Goal: Use online tool/utility

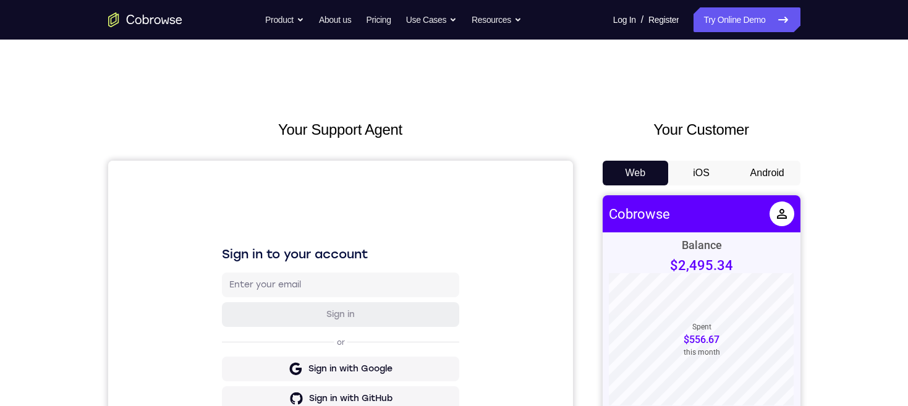
click at [771, 171] on button "Android" at bounding box center [767, 173] width 66 height 25
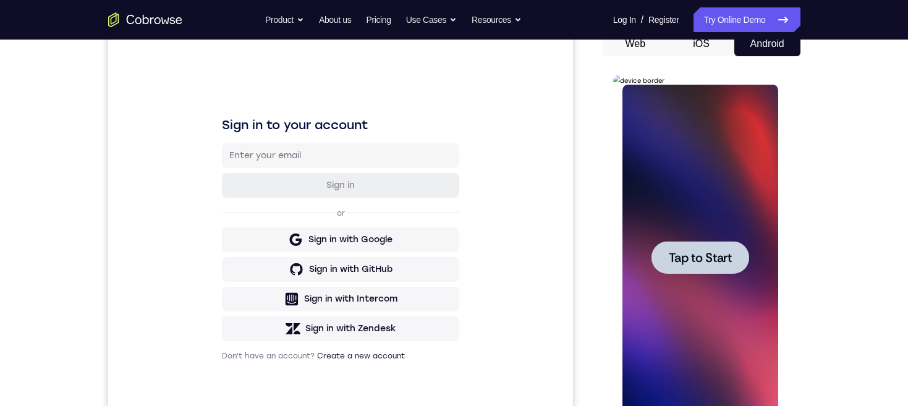
click at [723, 255] on span "Tap to Start" at bounding box center [700, 258] width 63 height 12
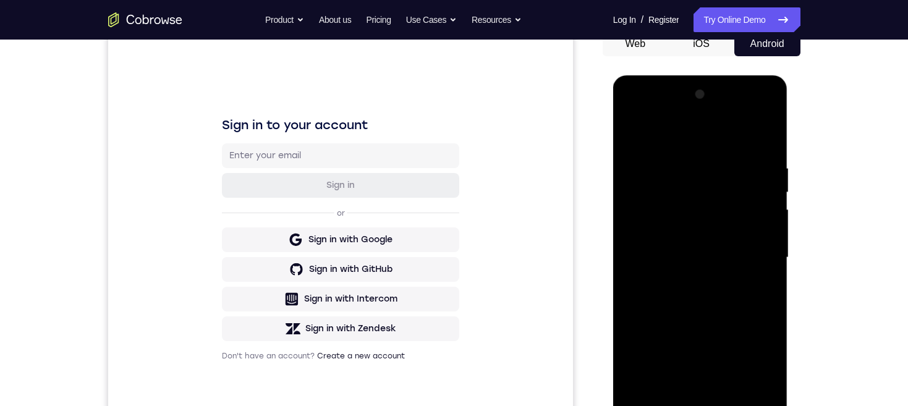
scroll to position [234, 0]
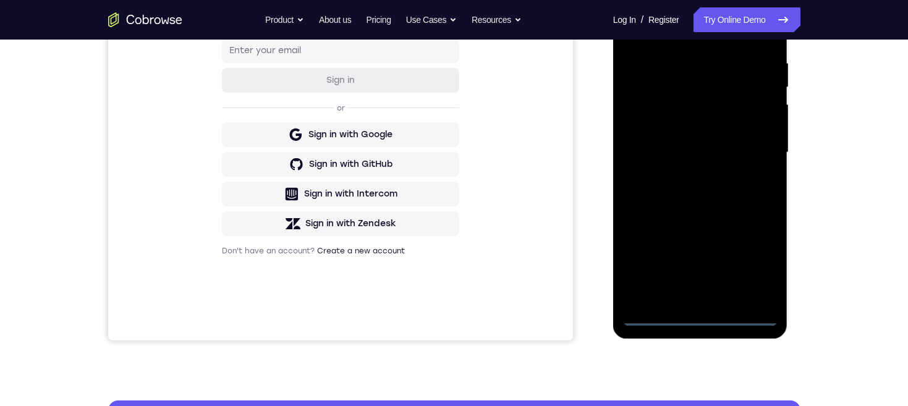
click at [702, 315] on div at bounding box center [701, 153] width 156 height 346
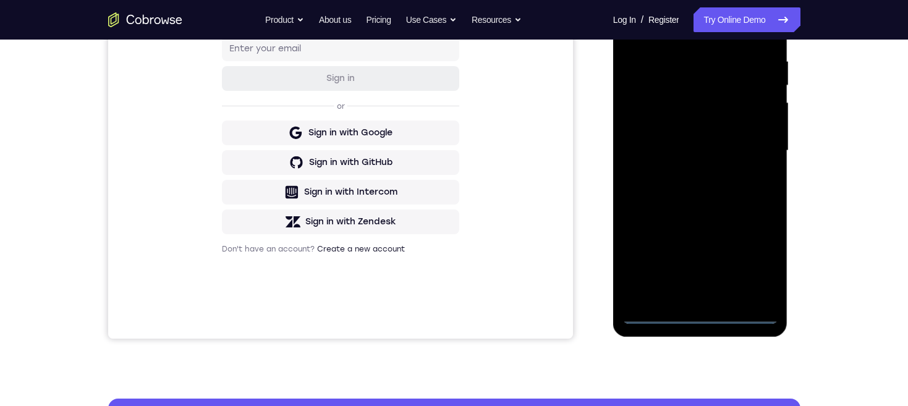
click at [750, 258] on div at bounding box center [701, 151] width 156 height 346
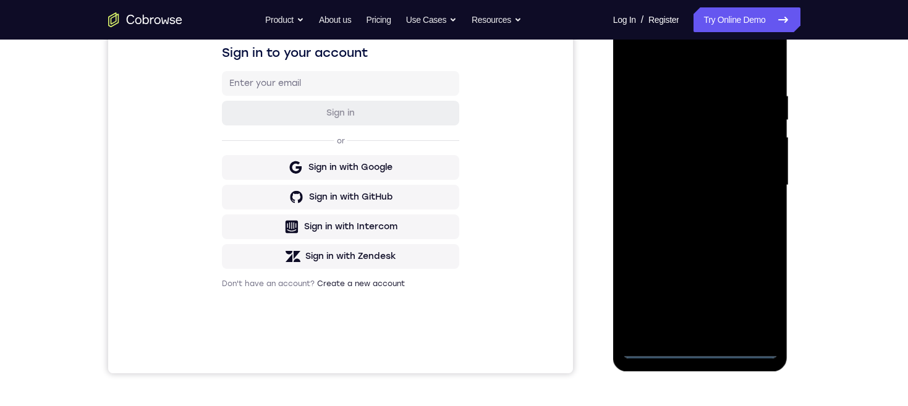
scroll to position [188, 0]
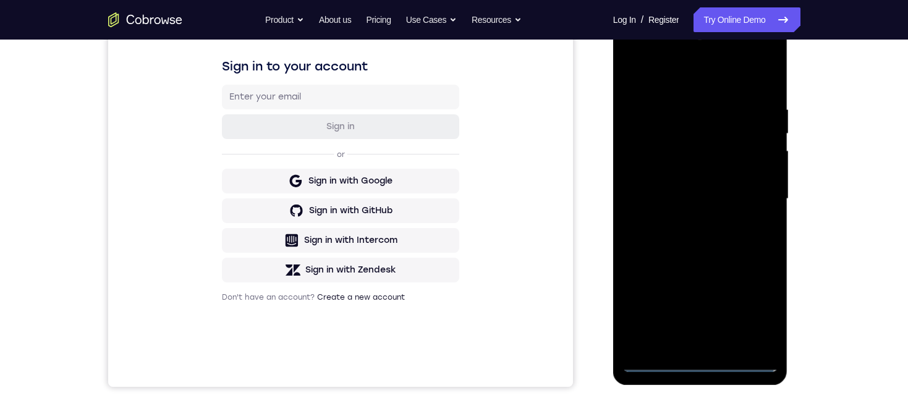
click at [694, 82] on div at bounding box center [701, 199] width 156 height 346
click at [754, 195] on div at bounding box center [701, 199] width 156 height 346
click at [683, 222] on div at bounding box center [701, 199] width 156 height 346
click at [726, 189] on div at bounding box center [701, 199] width 156 height 346
click at [714, 167] on div at bounding box center [701, 199] width 156 height 346
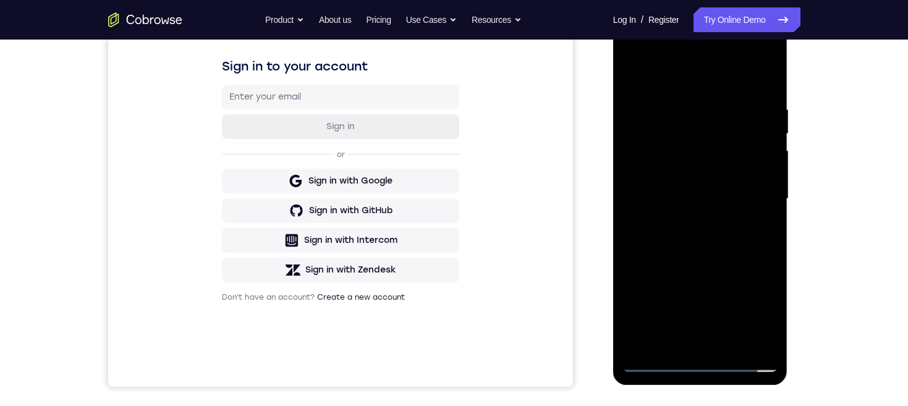
click at [728, 195] on div at bounding box center [701, 199] width 156 height 346
click at [745, 237] on div at bounding box center [701, 199] width 156 height 346
click at [737, 227] on div at bounding box center [701, 199] width 156 height 346
click at [753, 77] on div at bounding box center [701, 199] width 156 height 346
click at [729, 346] on div at bounding box center [701, 199] width 156 height 346
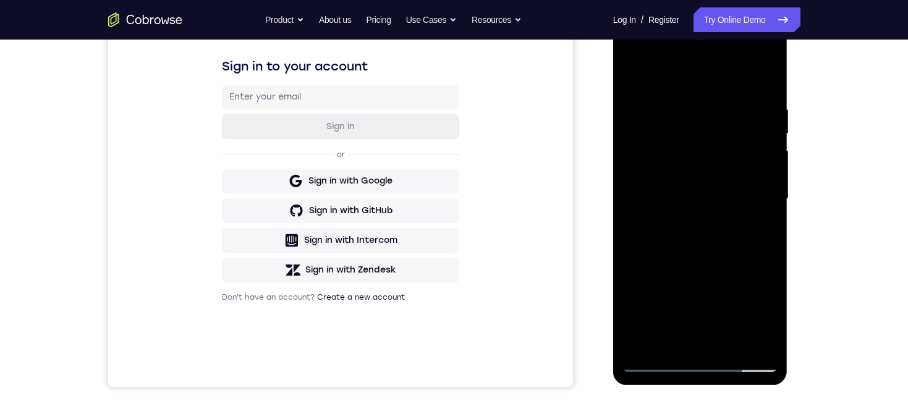
click at [726, 269] on div at bounding box center [701, 199] width 156 height 346
click at [723, 223] on div at bounding box center [701, 199] width 156 height 346
click at [679, 334] on div at bounding box center [701, 199] width 156 height 346
click at [767, 317] on div at bounding box center [701, 199] width 156 height 346
click at [763, 322] on div at bounding box center [701, 199] width 156 height 346
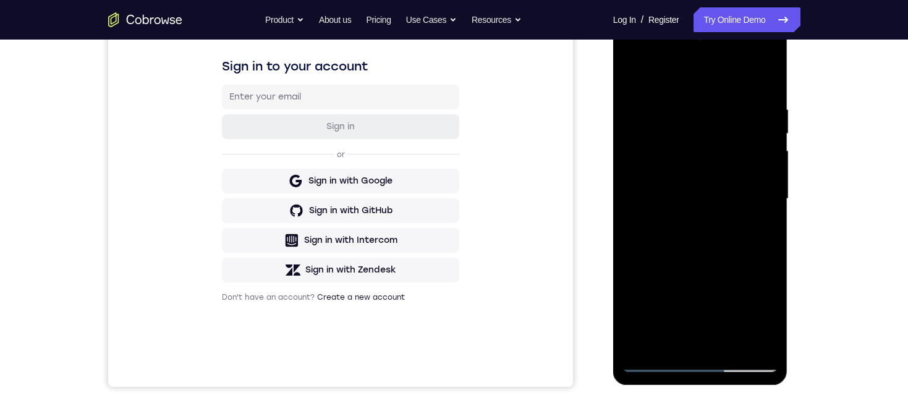
click at [760, 229] on div at bounding box center [701, 199] width 156 height 346
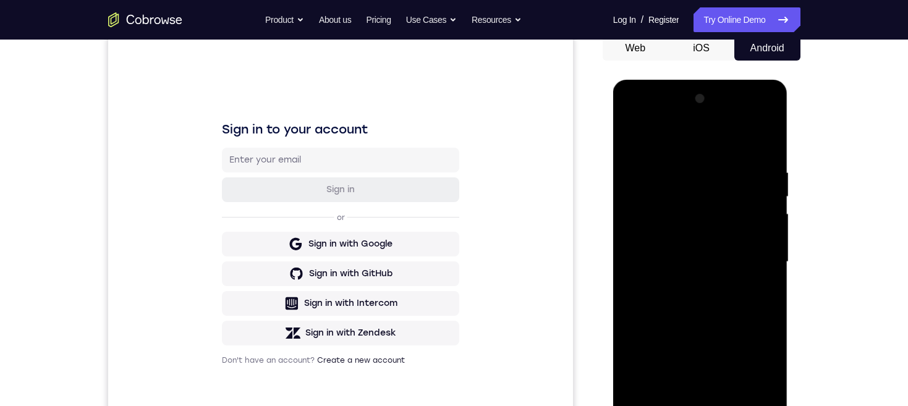
click at [632, 142] on div at bounding box center [701, 262] width 156 height 346
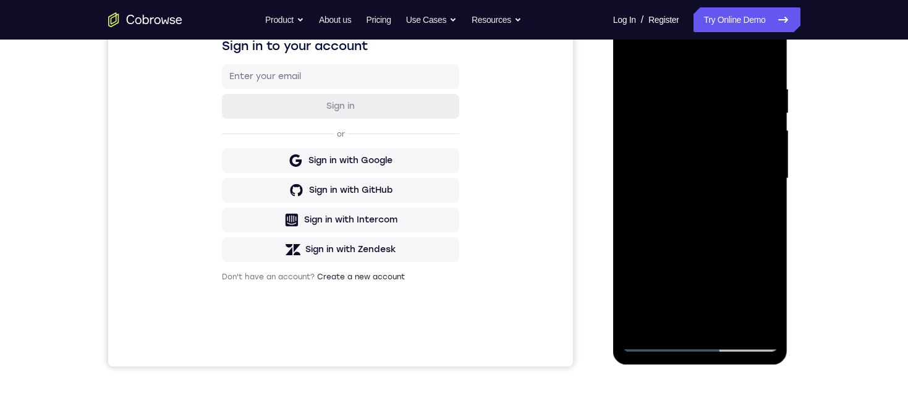
scroll to position [179, 0]
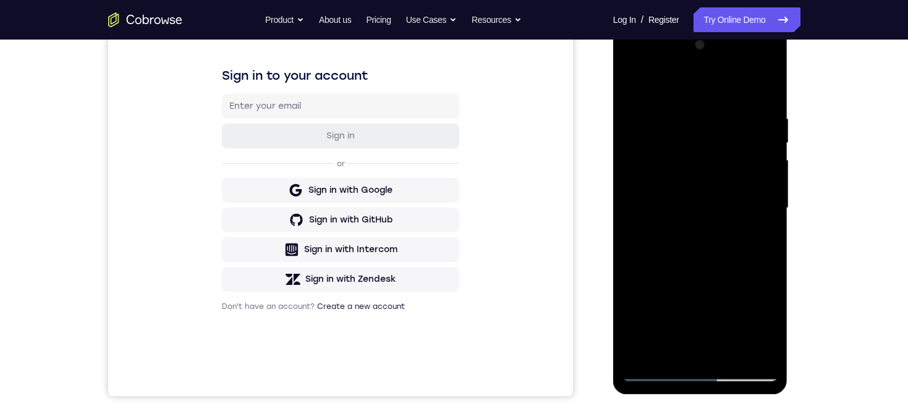
click at [706, 258] on div at bounding box center [701, 208] width 156 height 346
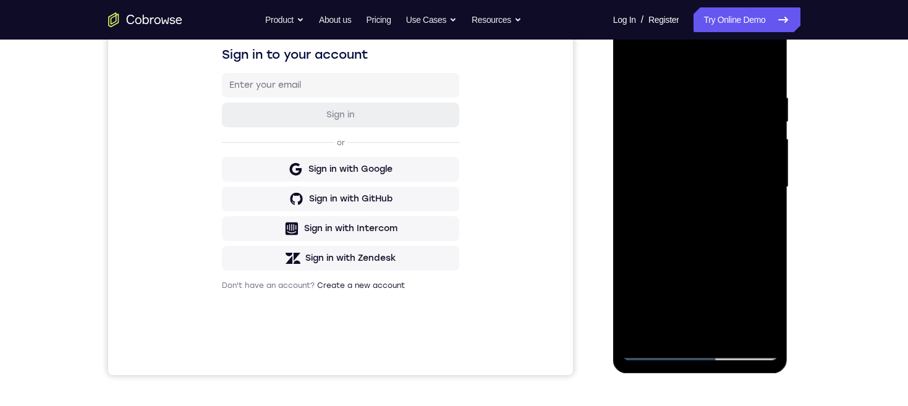
click at [667, 324] on div at bounding box center [701, 187] width 156 height 346
click at [765, 309] on div at bounding box center [701, 187] width 156 height 346
click at [762, 309] on div at bounding box center [701, 187] width 156 height 346
click at [762, 219] on div at bounding box center [701, 187] width 156 height 346
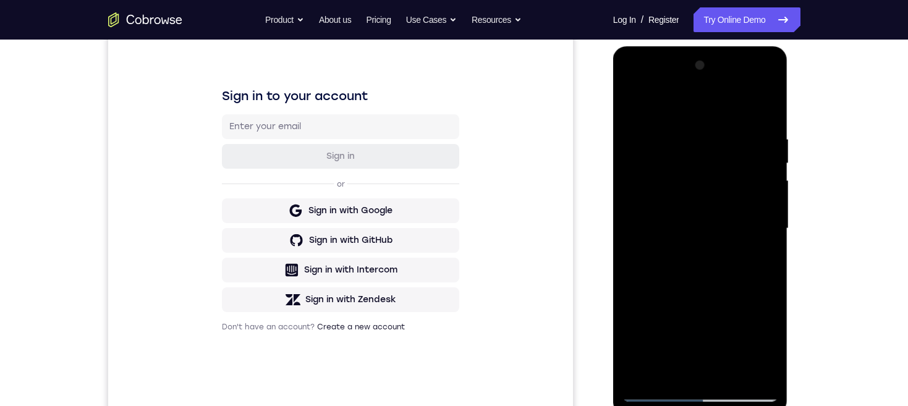
click at [631, 113] on div at bounding box center [701, 229] width 156 height 346
click at [716, 272] on div at bounding box center [701, 229] width 156 height 346
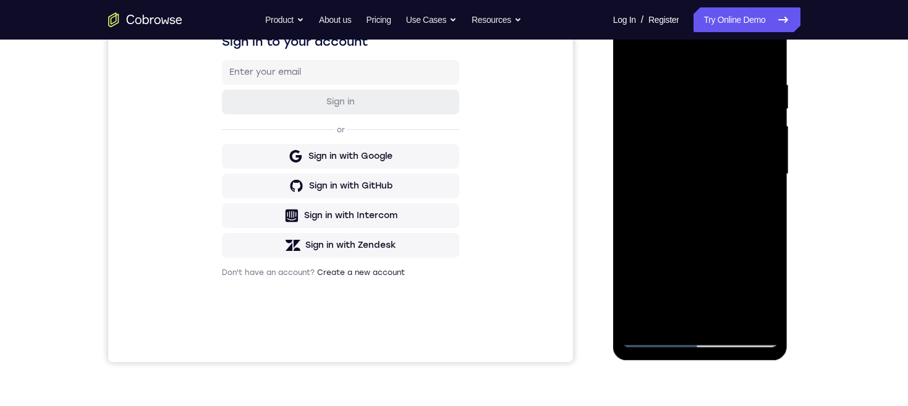
click at [755, 209] on div at bounding box center [701, 174] width 156 height 346
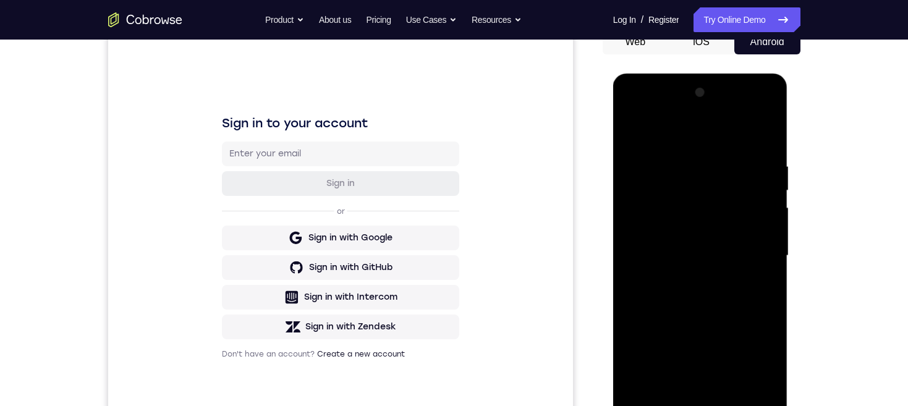
click at [686, 226] on div at bounding box center [701, 256] width 156 height 346
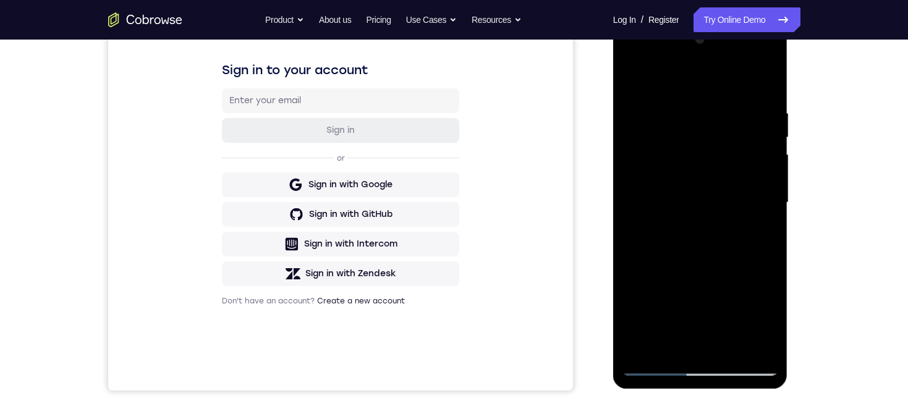
click at [765, 80] on div at bounding box center [701, 203] width 156 height 346
click at [675, 342] on div at bounding box center [701, 203] width 156 height 346
click at [765, 323] on div at bounding box center [701, 203] width 156 height 346
click at [768, 323] on div at bounding box center [701, 203] width 156 height 346
click at [759, 232] on div at bounding box center [701, 203] width 156 height 346
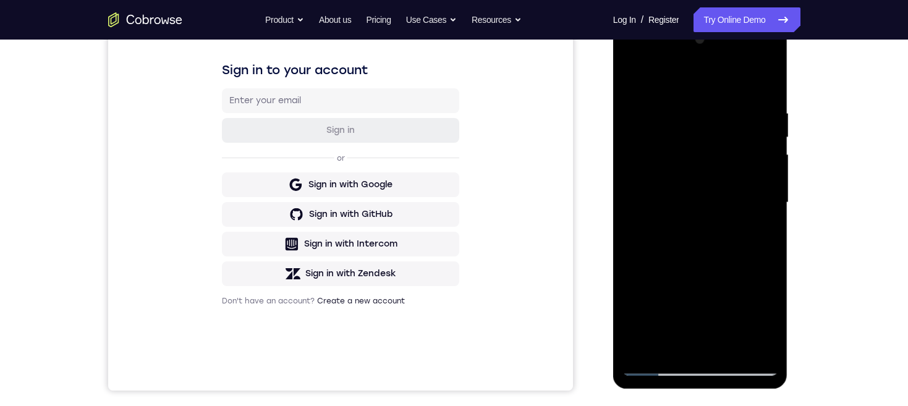
scroll to position [121, 0]
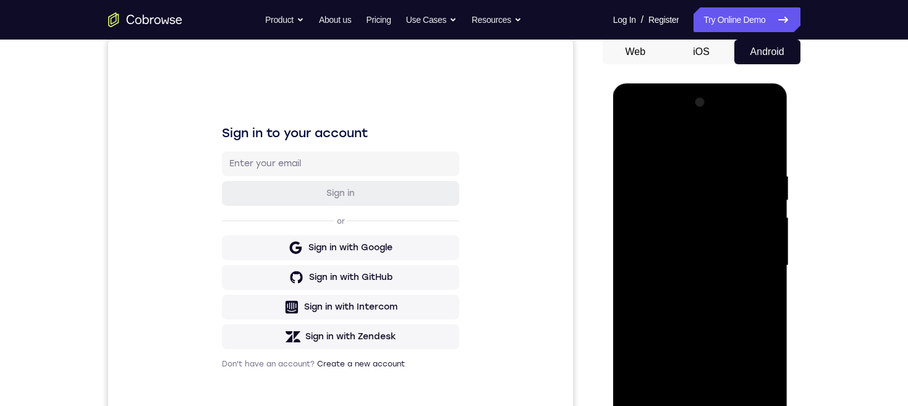
click at [634, 142] on div at bounding box center [701, 266] width 156 height 346
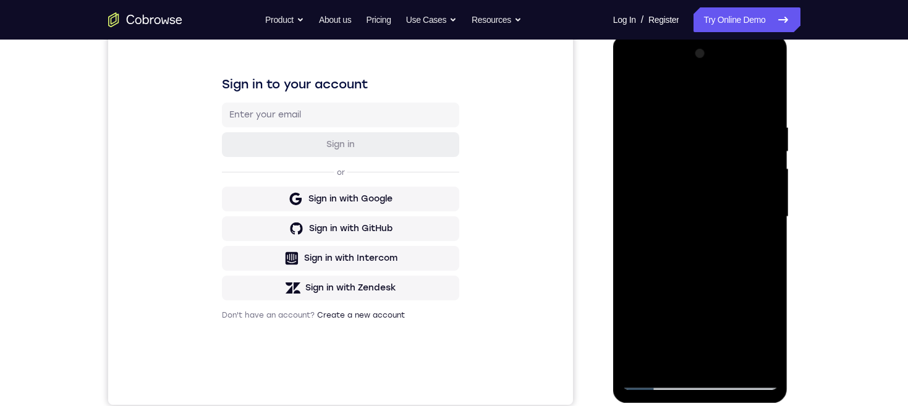
click at [726, 263] on div at bounding box center [701, 217] width 156 height 346
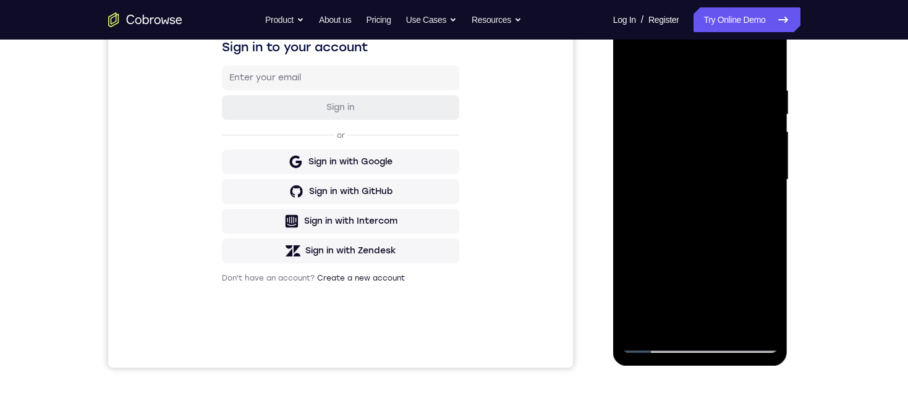
click at [686, 312] on div at bounding box center [701, 180] width 156 height 346
click at [666, 333] on div at bounding box center [701, 180] width 156 height 346
click at [734, 252] on div at bounding box center [701, 180] width 156 height 346
click at [733, 252] on div at bounding box center [701, 180] width 156 height 346
click at [732, 252] on div at bounding box center [701, 180] width 156 height 346
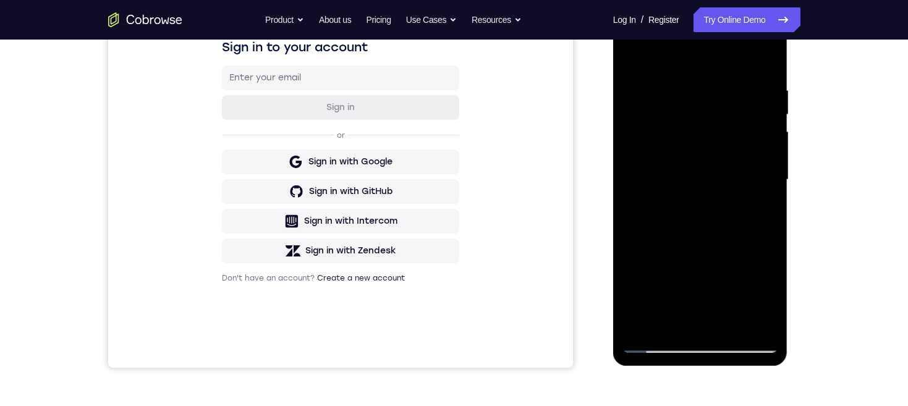
click at [765, 202] on div at bounding box center [701, 180] width 156 height 346
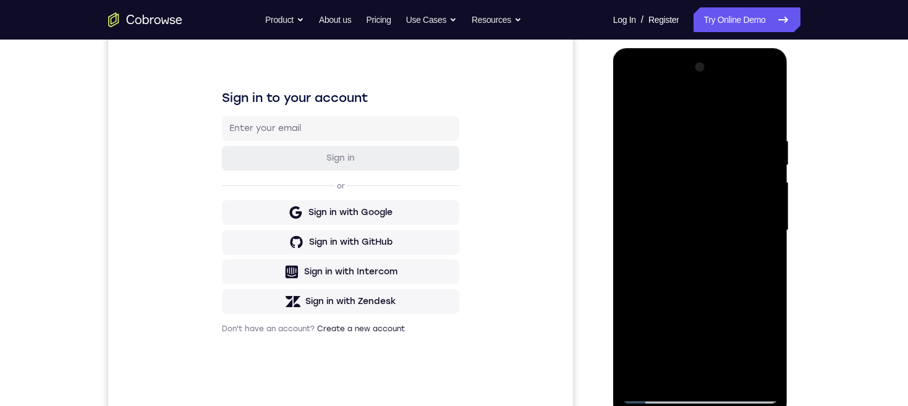
click at [629, 111] on div at bounding box center [701, 230] width 156 height 346
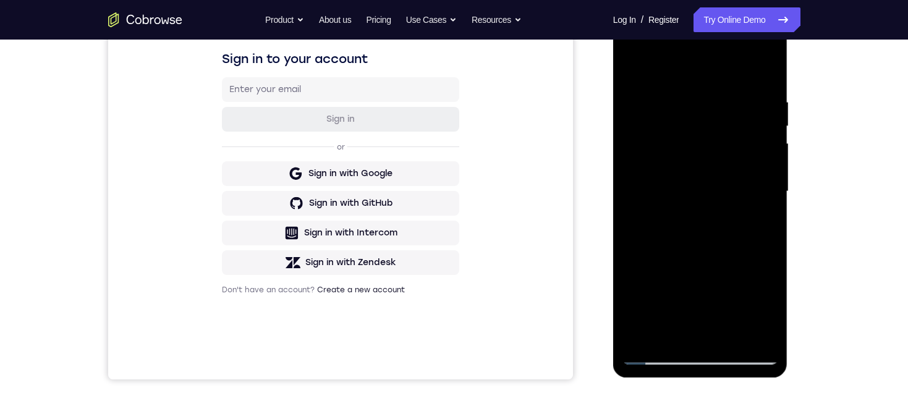
scroll to position [162, 0]
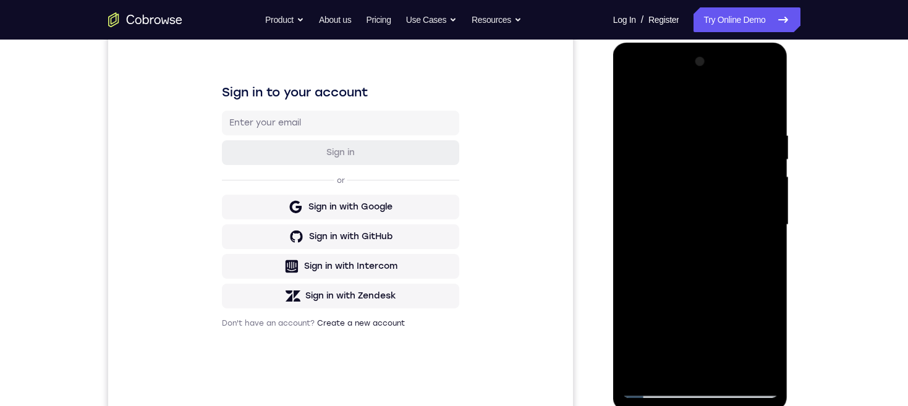
click at [642, 95] on div at bounding box center [701, 225] width 156 height 346
click at [683, 125] on div at bounding box center [701, 225] width 156 height 346
click at [747, 368] on div at bounding box center [701, 225] width 156 height 346
click at [763, 292] on div at bounding box center [701, 225] width 156 height 346
click at [748, 366] on div at bounding box center [701, 225] width 156 height 346
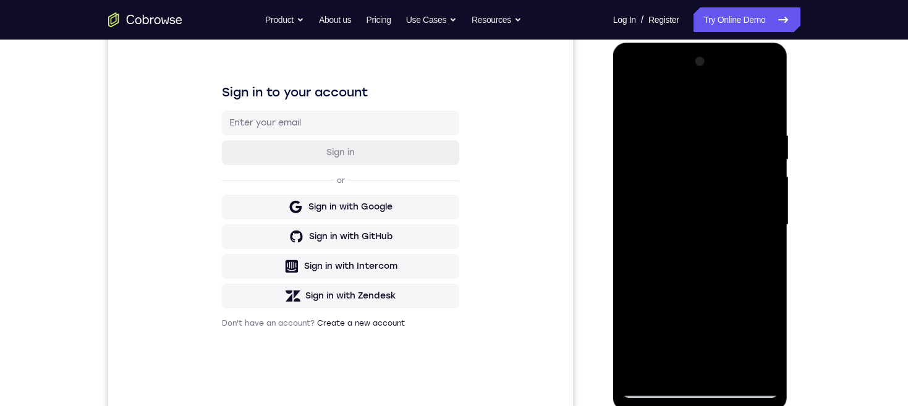
click at [756, 313] on div at bounding box center [701, 225] width 156 height 346
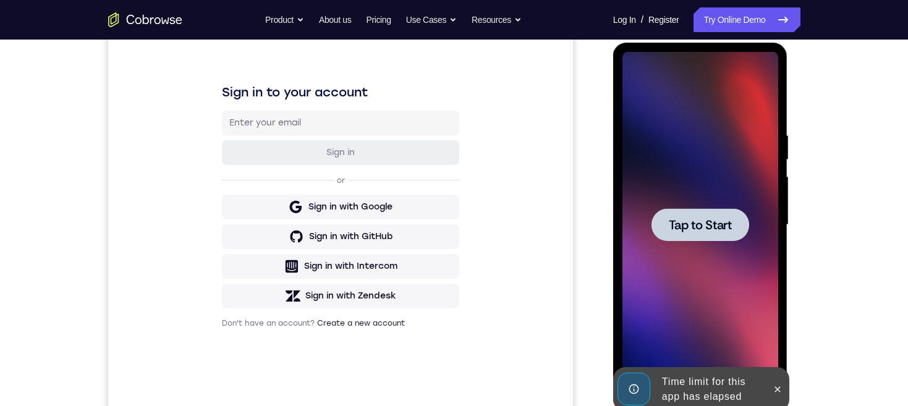
scroll to position [200, 0]
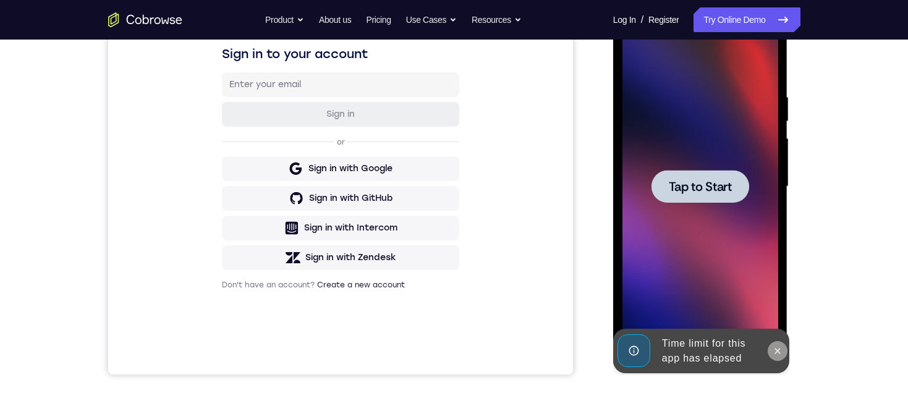
click at [775, 349] on icon at bounding box center [778, 351] width 10 height 10
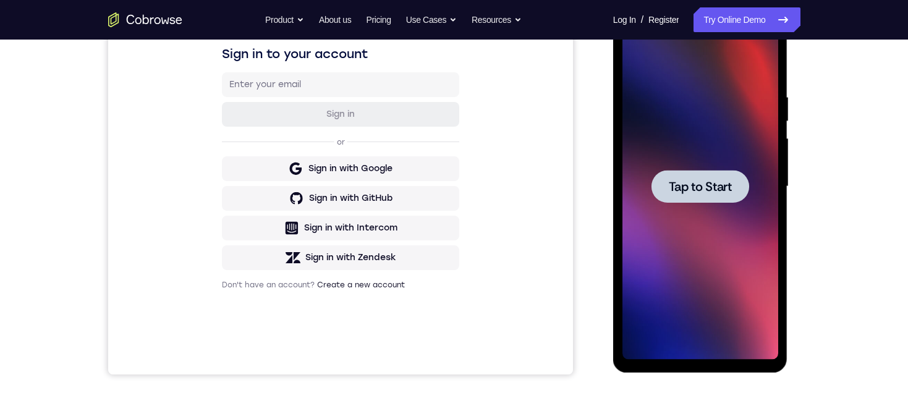
click at [723, 190] on span "Tap to Start" at bounding box center [700, 187] width 63 height 12
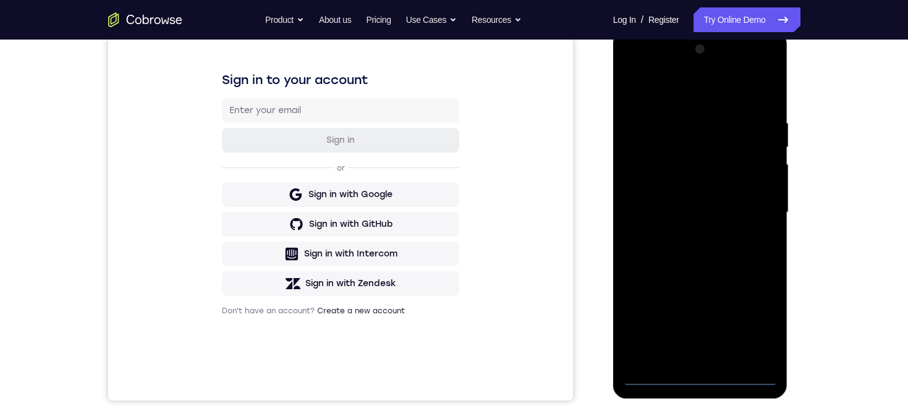
scroll to position [218, 0]
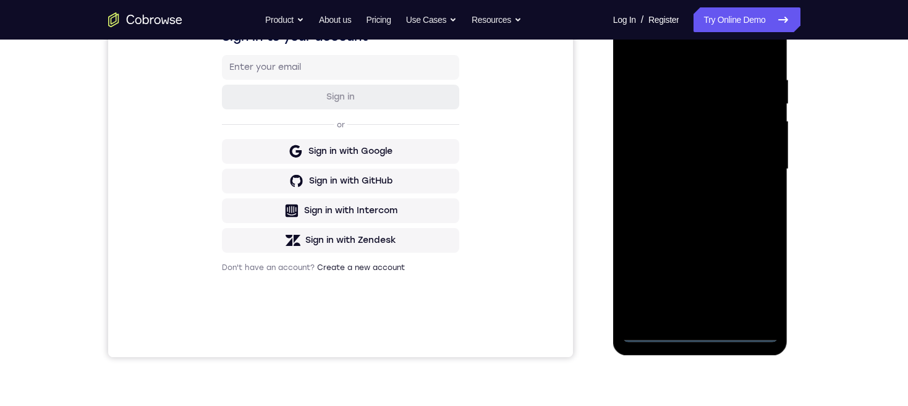
click at [700, 333] on div at bounding box center [701, 169] width 156 height 346
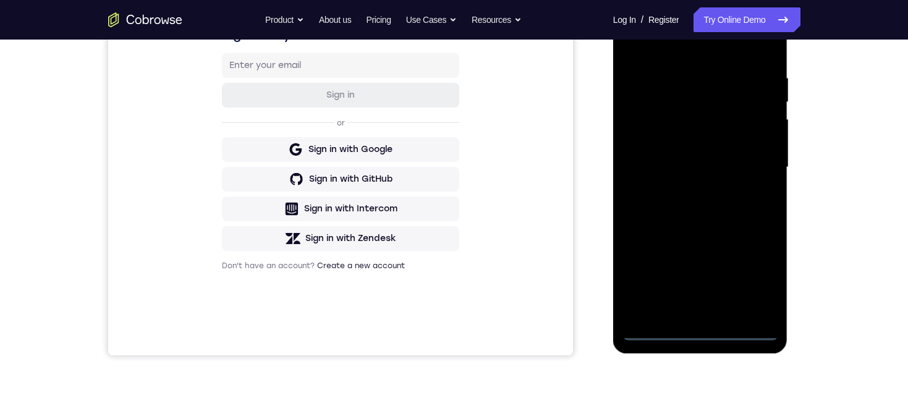
click at [757, 278] on div at bounding box center [701, 167] width 156 height 346
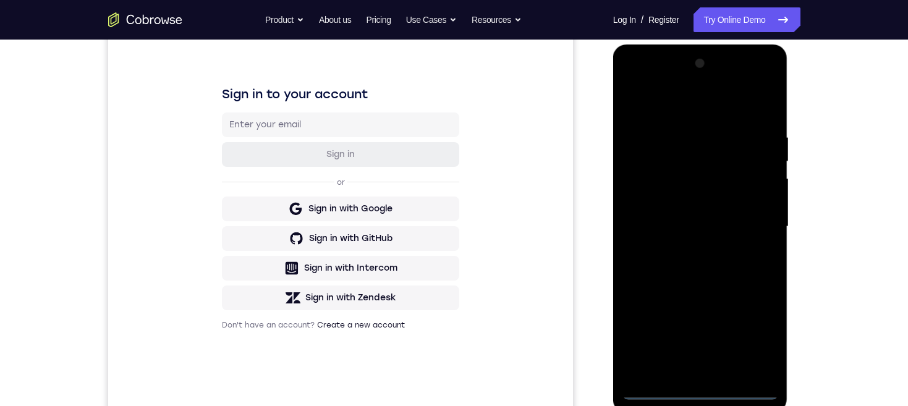
scroll to position [139, 0]
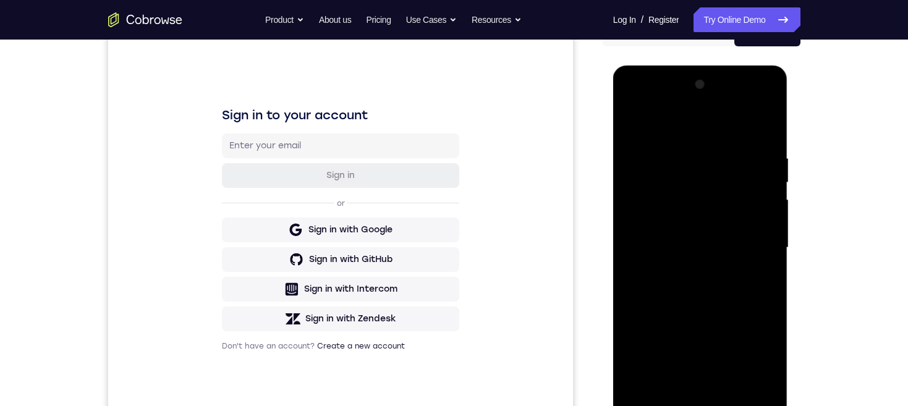
click at [718, 124] on div at bounding box center [701, 248] width 156 height 346
click at [759, 244] on div at bounding box center [701, 248] width 156 height 346
click at [688, 272] on div at bounding box center [701, 248] width 156 height 346
click at [716, 237] on div at bounding box center [701, 248] width 156 height 346
click at [707, 223] on div at bounding box center [701, 248] width 156 height 346
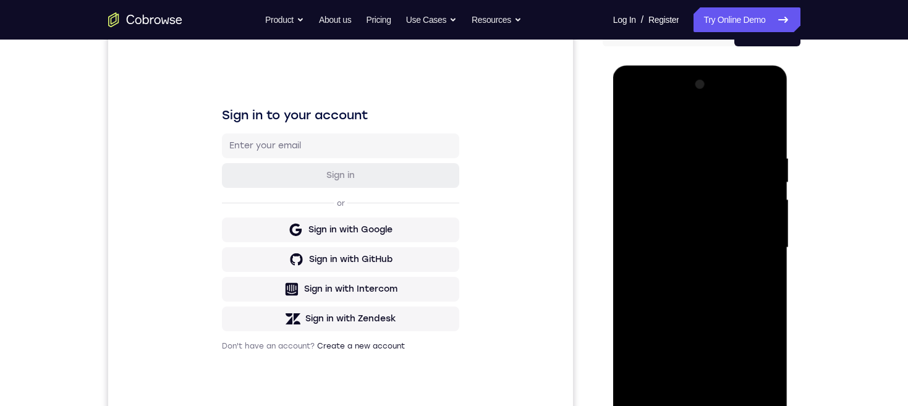
click at [704, 243] on div at bounding box center [701, 248] width 156 height 346
click at [734, 292] on div at bounding box center [701, 248] width 156 height 346
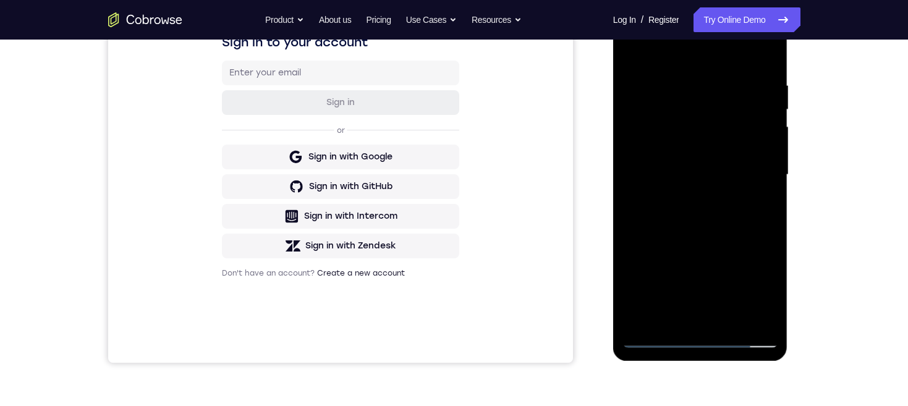
scroll to position [150, 0]
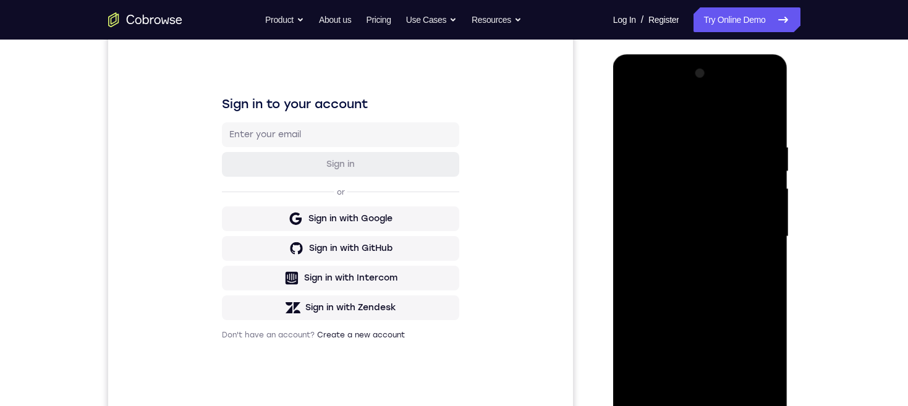
click at [683, 146] on div at bounding box center [701, 237] width 156 height 346
click at [749, 268] on div at bounding box center [701, 237] width 156 height 346
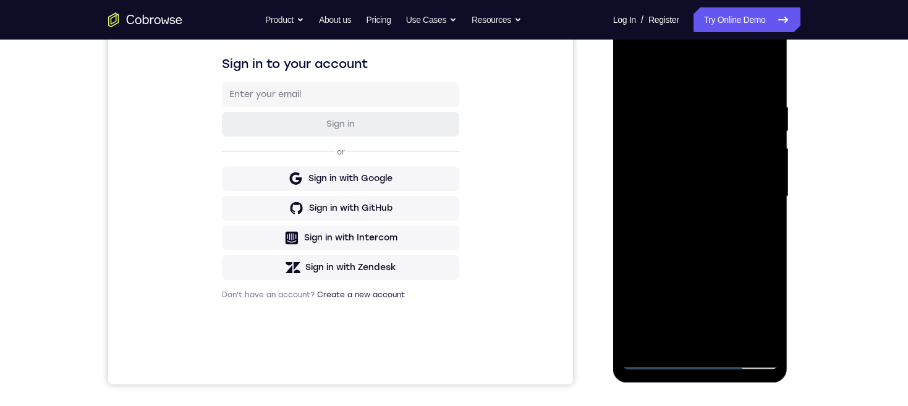
scroll to position [183, 0]
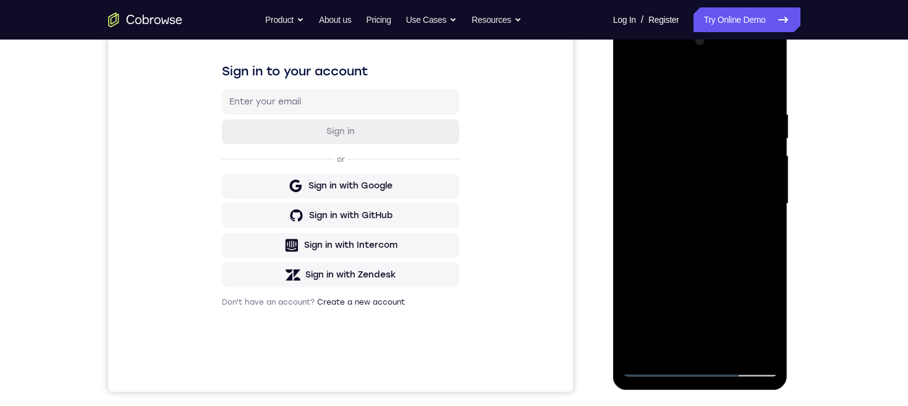
click at [757, 82] on div at bounding box center [701, 204] width 156 height 346
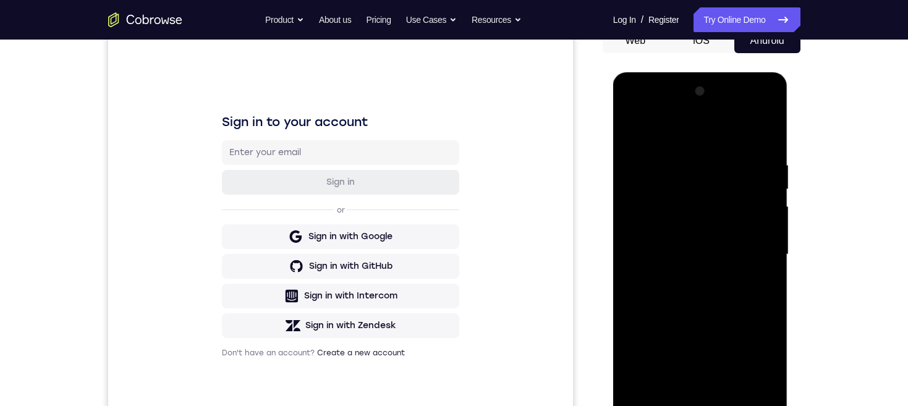
click at [682, 166] on div at bounding box center [701, 255] width 156 height 346
click at [752, 323] on div at bounding box center [701, 255] width 156 height 346
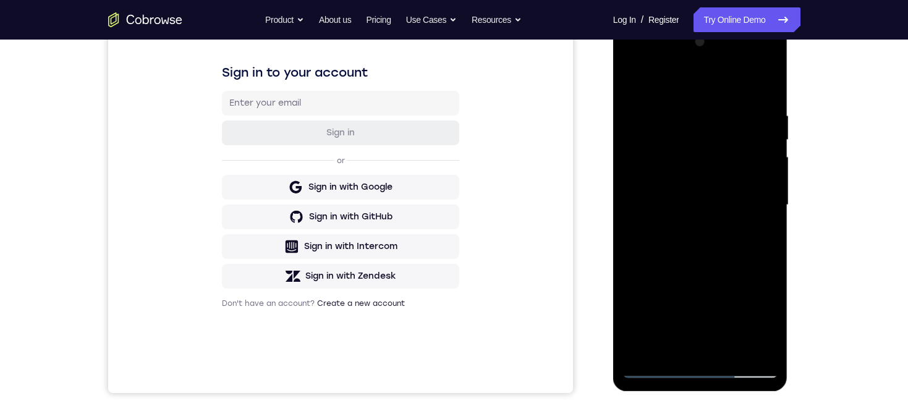
scroll to position [154, 0]
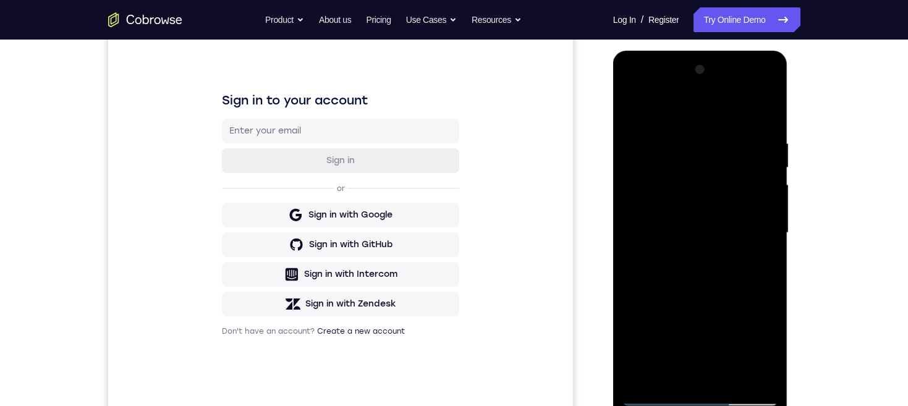
click at [751, 160] on div at bounding box center [701, 233] width 156 height 346
click at [713, 310] on div at bounding box center [701, 233] width 156 height 346
click at [716, 278] on div at bounding box center [701, 233] width 156 height 346
click at [751, 220] on div at bounding box center [701, 233] width 156 height 346
click at [741, 223] on div at bounding box center [701, 233] width 156 height 346
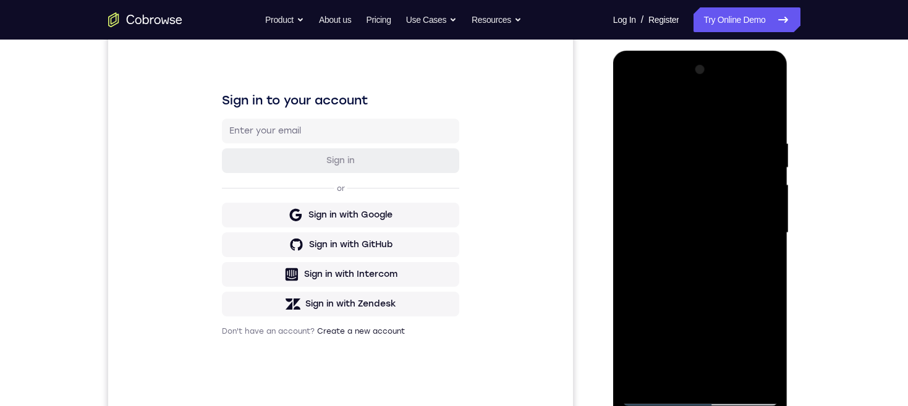
click at [742, 213] on div at bounding box center [701, 233] width 156 height 346
click at [749, 195] on div at bounding box center [701, 233] width 156 height 346
click at [760, 194] on div at bounding box center [701, 233] width 156 height 346
click at [634, 333] on div at bounding box center [701, 233] width 156 height 346
click at [629, 271] on div at bounding box center [701, 233] width 156 height 346
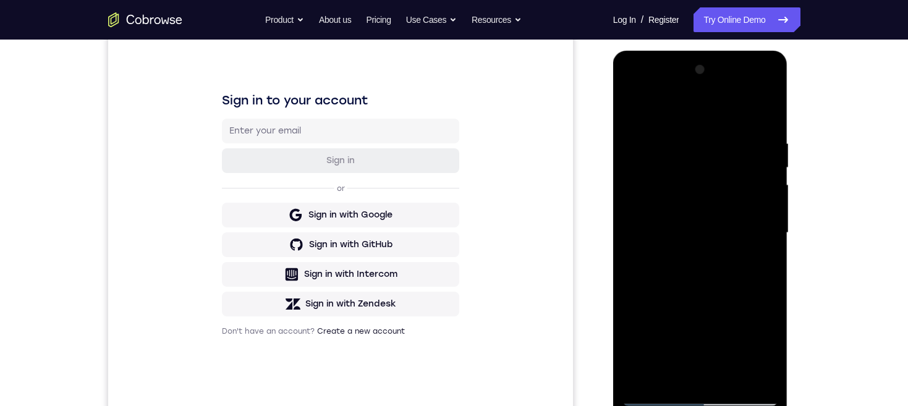
click at [631, 271] on div at bounding box center [701, 233] width 156 height 346
click at [751, 318] on div at bounding box center [701, 233] width 156 height 346
click at [750, 324] on div at bounding box center [701, 233] width 156 height 346
click at [750, 329] on div at bounding box center [701, 233] width 156 height 346
click at [752, 188] on div at bounding box center [701, 233] width 156 height 346
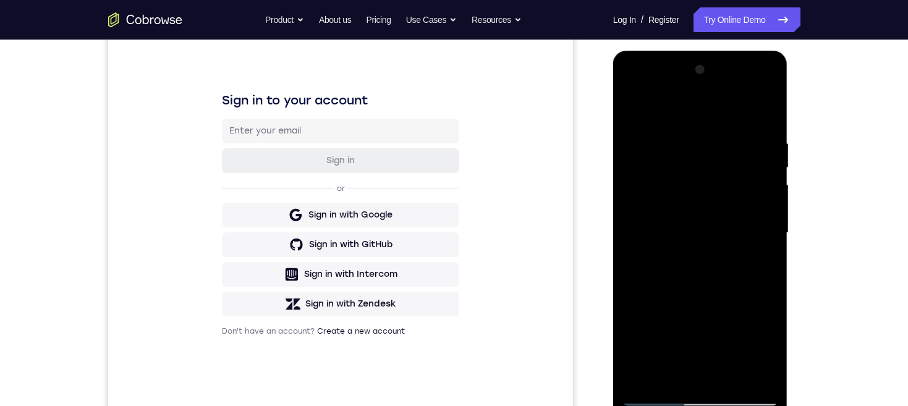
click at [724, 138] on div at bounding box center [701, 233] width 156 height 346
click at [755, 182] on div at bounding box center [701, 233] width 156 height 346
click at [757, 244] on div at bounding box center [701, 233] width 156 height 346
click at [772, 364] on div at bounding box center [701, 233] width 156 height 346
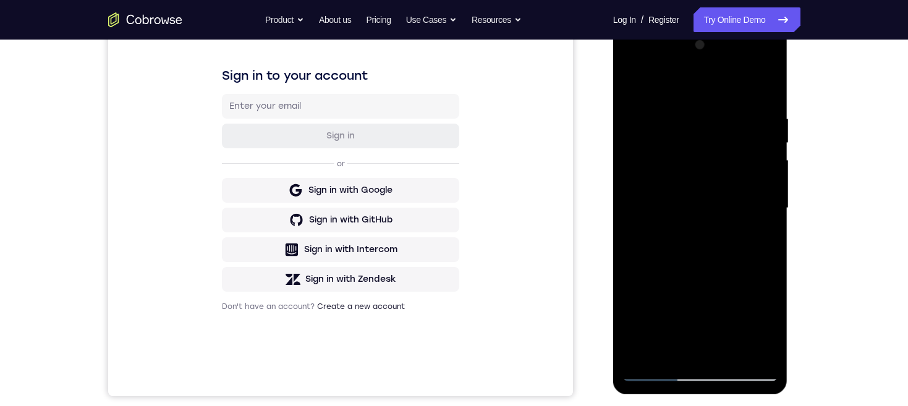
click at [729, 350] on div at bounding box center [701, 208] width 156 height 346
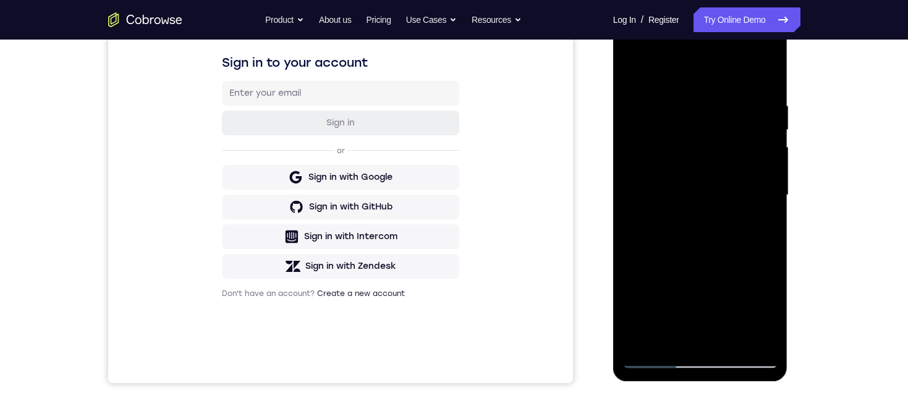
click at [729, 259] on div at bounding box center [701, 195] width 156 height 346
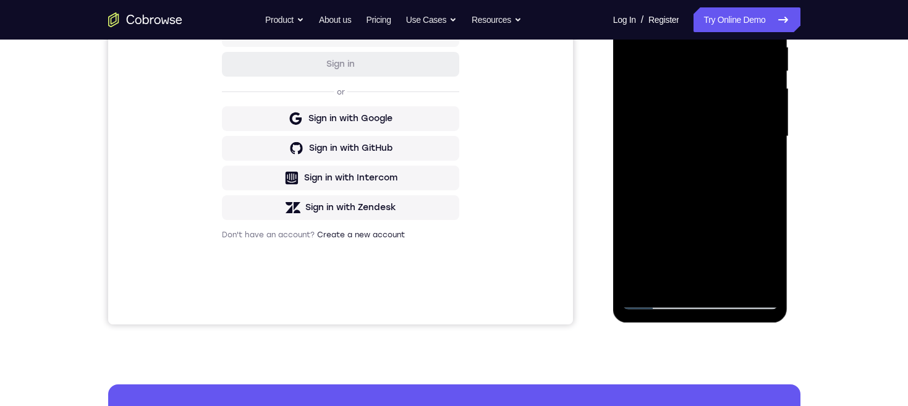
click at [716, 190] on div at bounding box center [701, 137] width 156 height 346
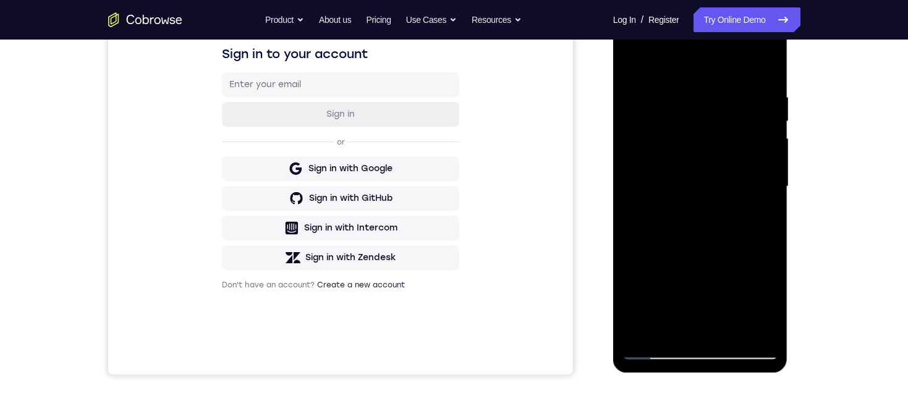
scroll to position [200, 0]
click at [663, 331] on div at bounding box center [701, 187] width 156 height 346
click at [759, 226] on div at bounding box center [701, 187] width 156 height 346
click at [631, 64] on div at bounding box center [701, 187] width 156 height 346
click at [695, 168] on div at bounding box center [701, 187] width 156 height 346
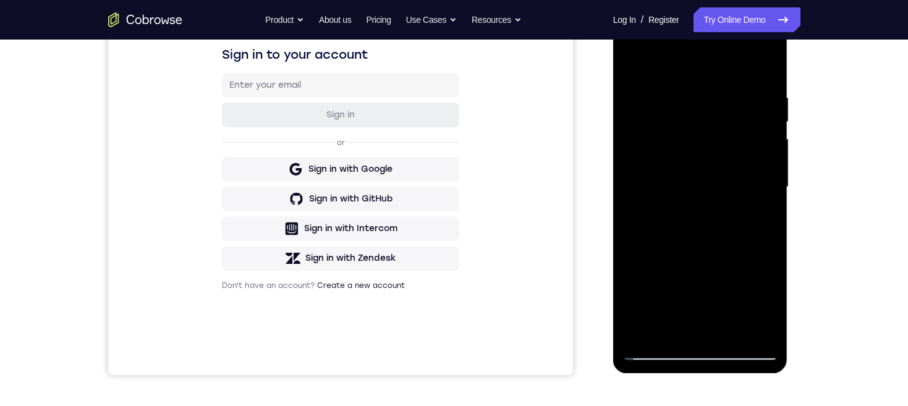
click at [761, 216] on div at bounding box center [701, 187] width 156 height 346
click at [629, 65] on div at bounding box center [701, 187] width 156 height 346
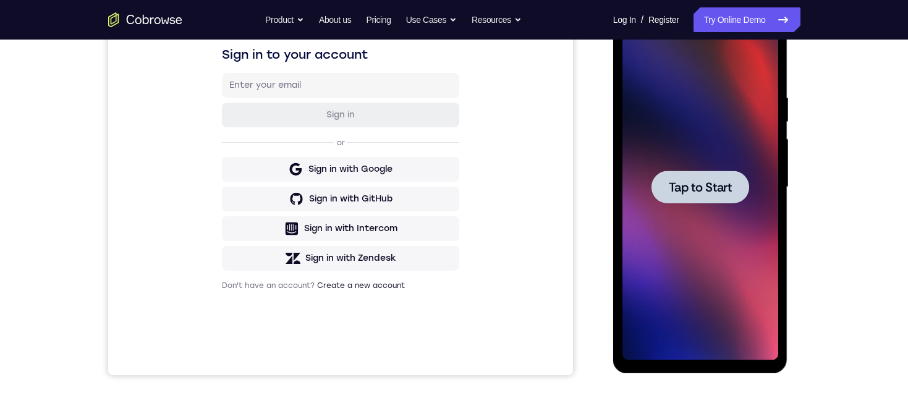
scroll to position [158, 0]
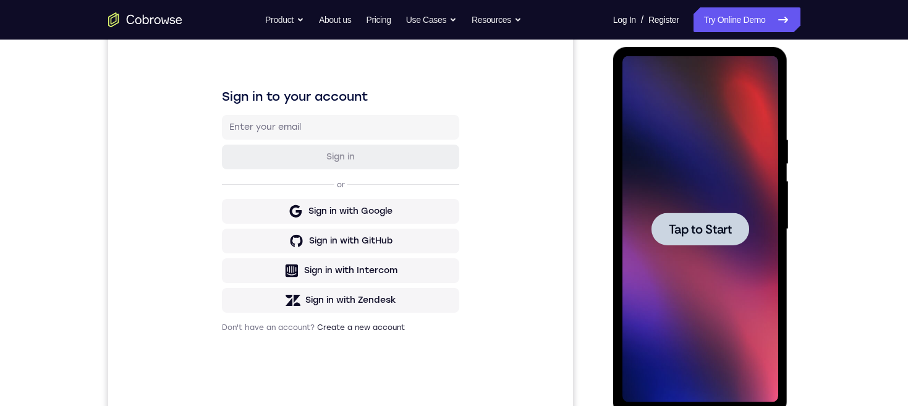
click at [724, 231] on span "Tap to Start" at bounding box center [700, 229] width 63 height 12
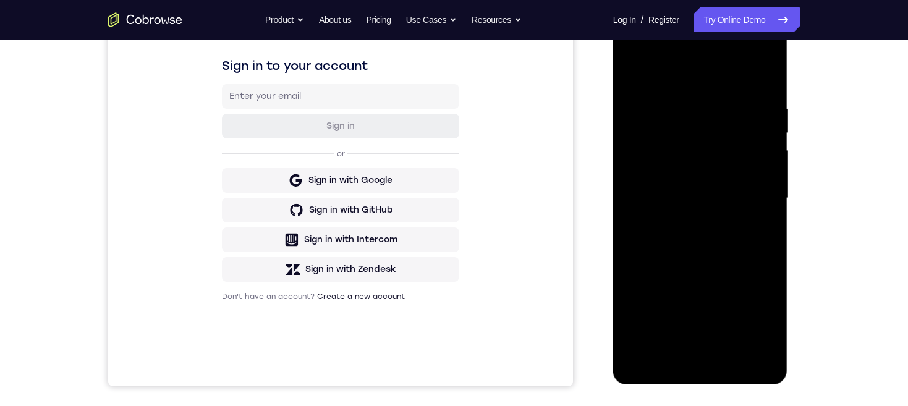
scroll to position [201, 0]
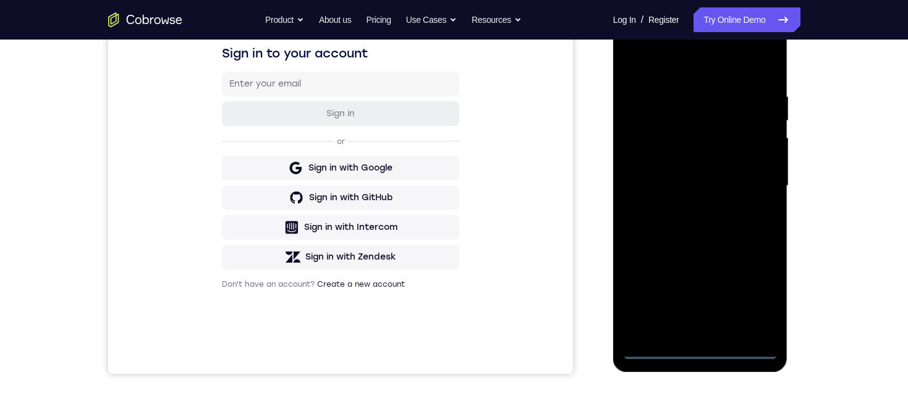
click at [703, 347] on div at bounding box center [701, 186] width 156 height 346
click at [755, 296] on div at bounding box center [701, 186] width 156 height 346
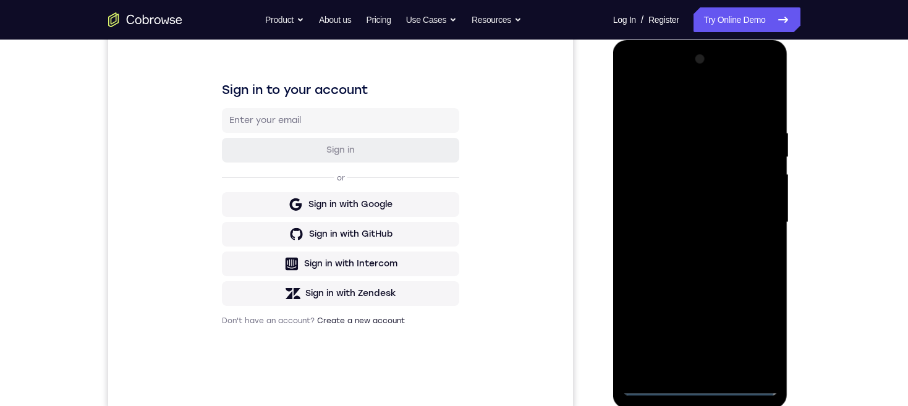
click at [700, 103] on div at bounding box center [701, 222] width 156 height 346
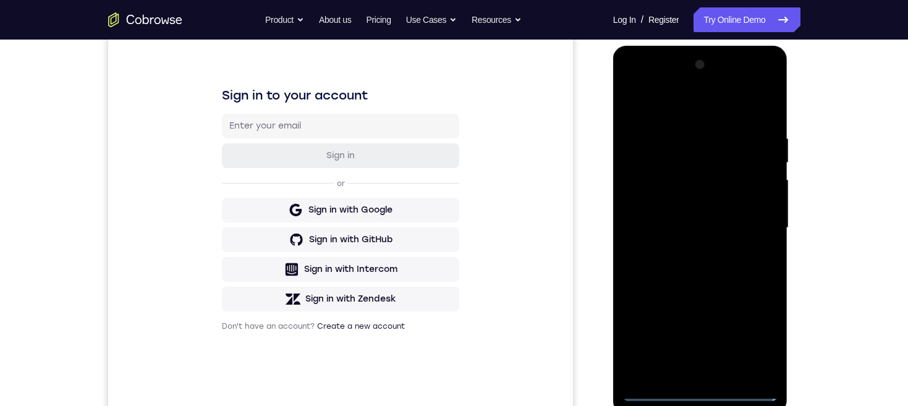
click at [751, 215] on div at bounding box center [701, 228] width 156 height 346
click at [689, 252] on div at bounding box center [701, 228] width 156 height 346
click at [676, 215] on div at bounding box center [701, 228] width 156 height 346
click at [682, 199] on div at bounding box center [701, 228] width 156 height 346
click at [718, 227] on div at bounding box center [701, 228] width 156 height 346
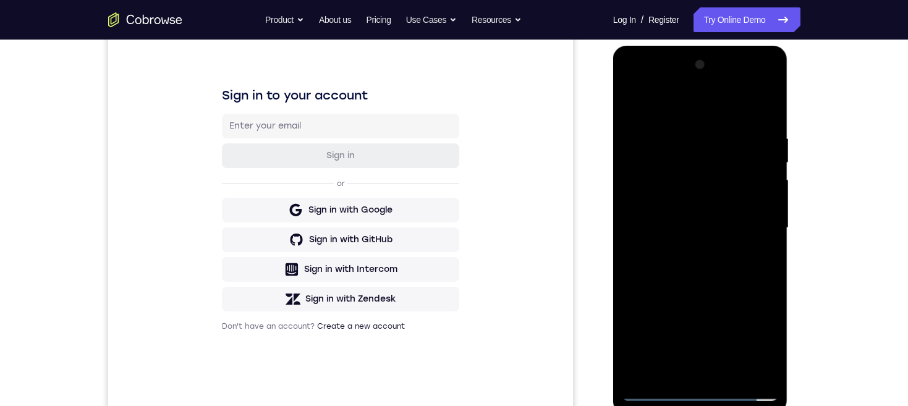
click at [741, 270] on div at bounding box center [701, 228] width 156 height 346
click at [742, 258] on div at bounding box center [701, 228] width 156 height 346
click at [771, 359] on div at bounding box center [701, 228] width 156 height 346
click at [633, 313] on div at bounding box center [701, 228] width 156 height 346
click at [767, 244] on div at bounding box center [701, 228] width 156 height 346
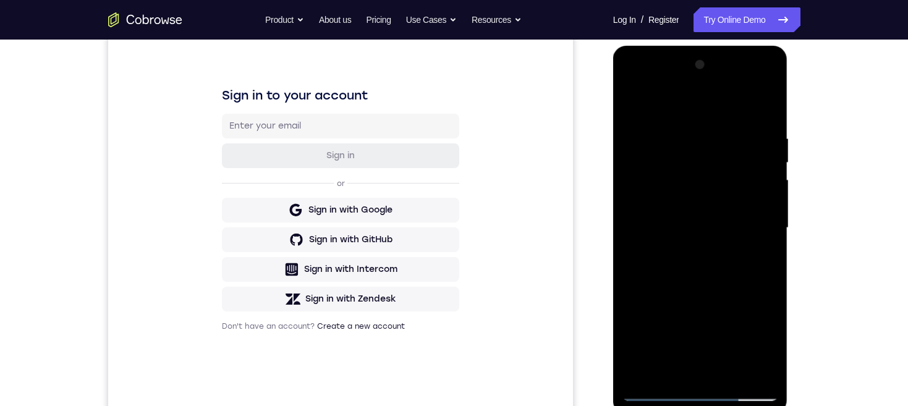
click at [768, 245] on div at bounding box center [701, 228] width 156 height 346
click at [729, 377] on div at bounding box center [701, 228] width 156 height 346
click at [734, 289] on div at bounding box center [701, 228] width 156 height 346
click at [738, 116] on div at bounding box center [701, 228] width 156 height 346
click at [695, 156] on div at bounding box center [701, 228] width 156 height 346
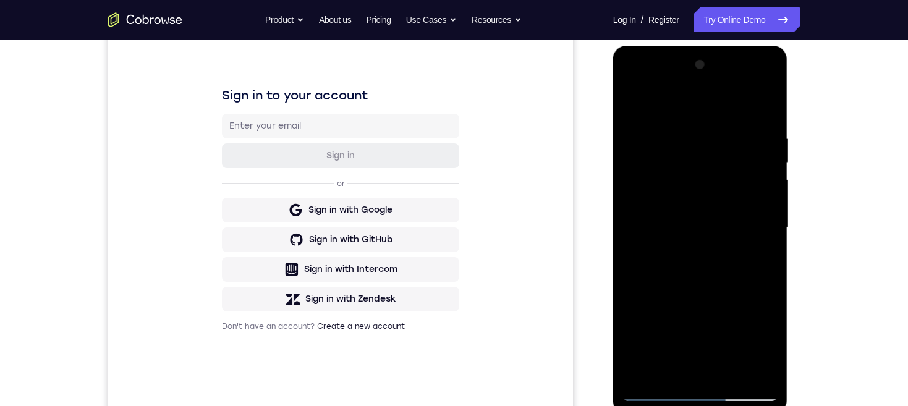
click at [752, 260] on div at bounding box center [701, 228] width 156 height 346
click at [762, 264] on div at bounding box center [701, 228] width 156 height 346
click at [631, 108] on div at bounding box center [701, 228] width 156 height 346
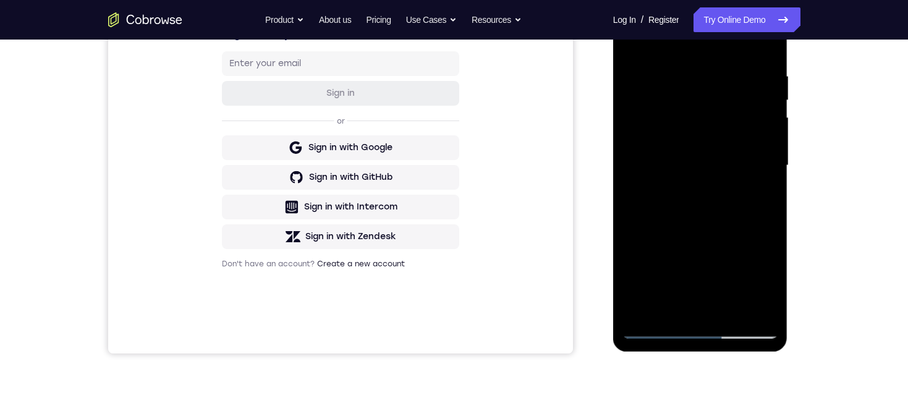
scroll to position [138, 0]
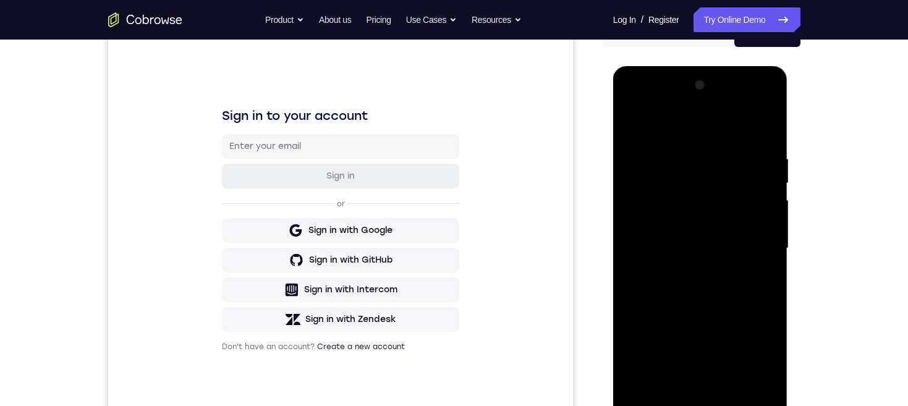
click at [721, 140] on div at bounding box center [701, 248] width 156 height 346
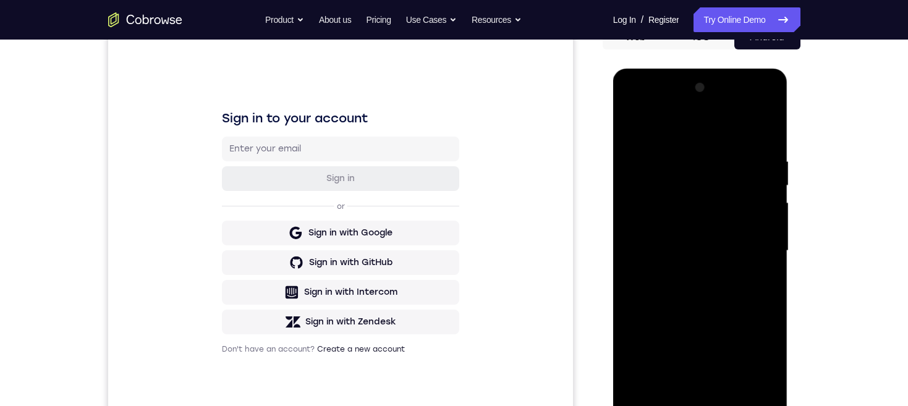
click at [697, 205] on div at bounding box center [701, 251] width 156 height 346
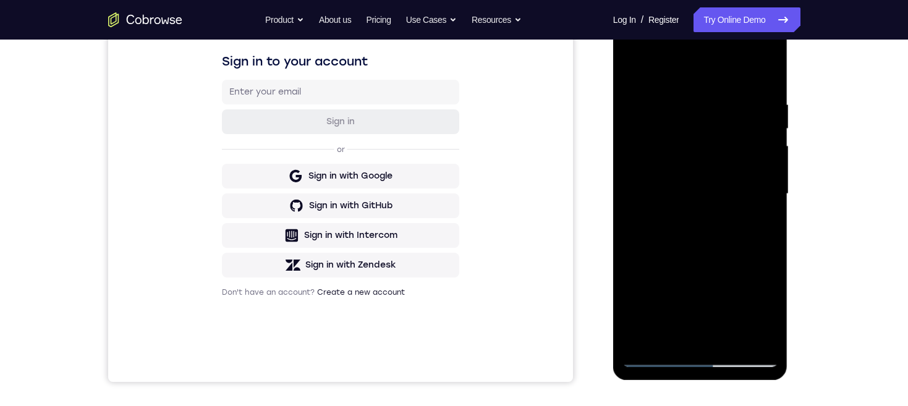
click at [689, 331] on div at bounding box center [701, 194] width 156 height 346
